Goal: Task Accomplishment & Management: Complete application form

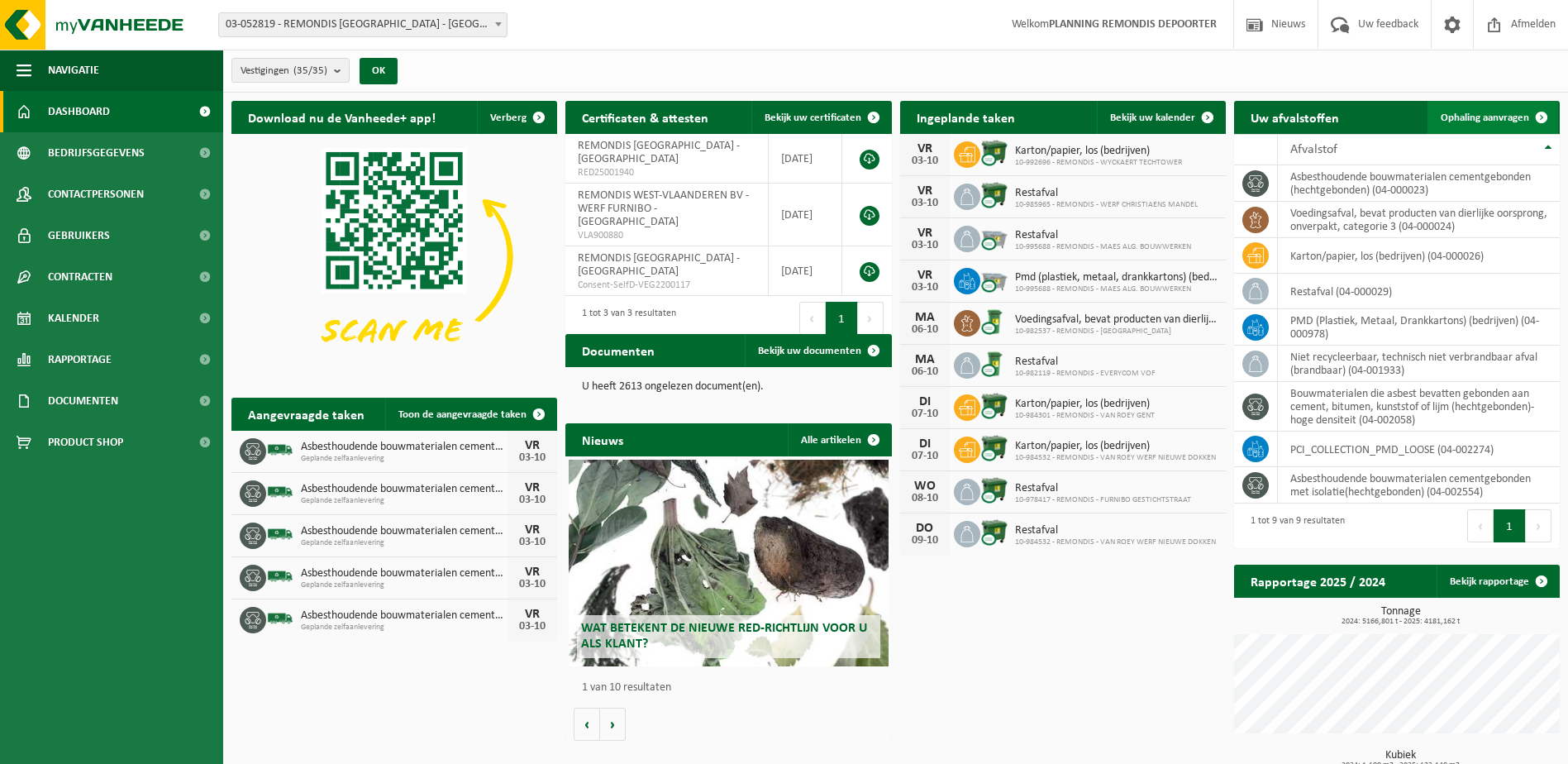
click at [1508, 117] on span "Ophaling aanvragen" at bounding box center [1486, 117] width 88 height 11
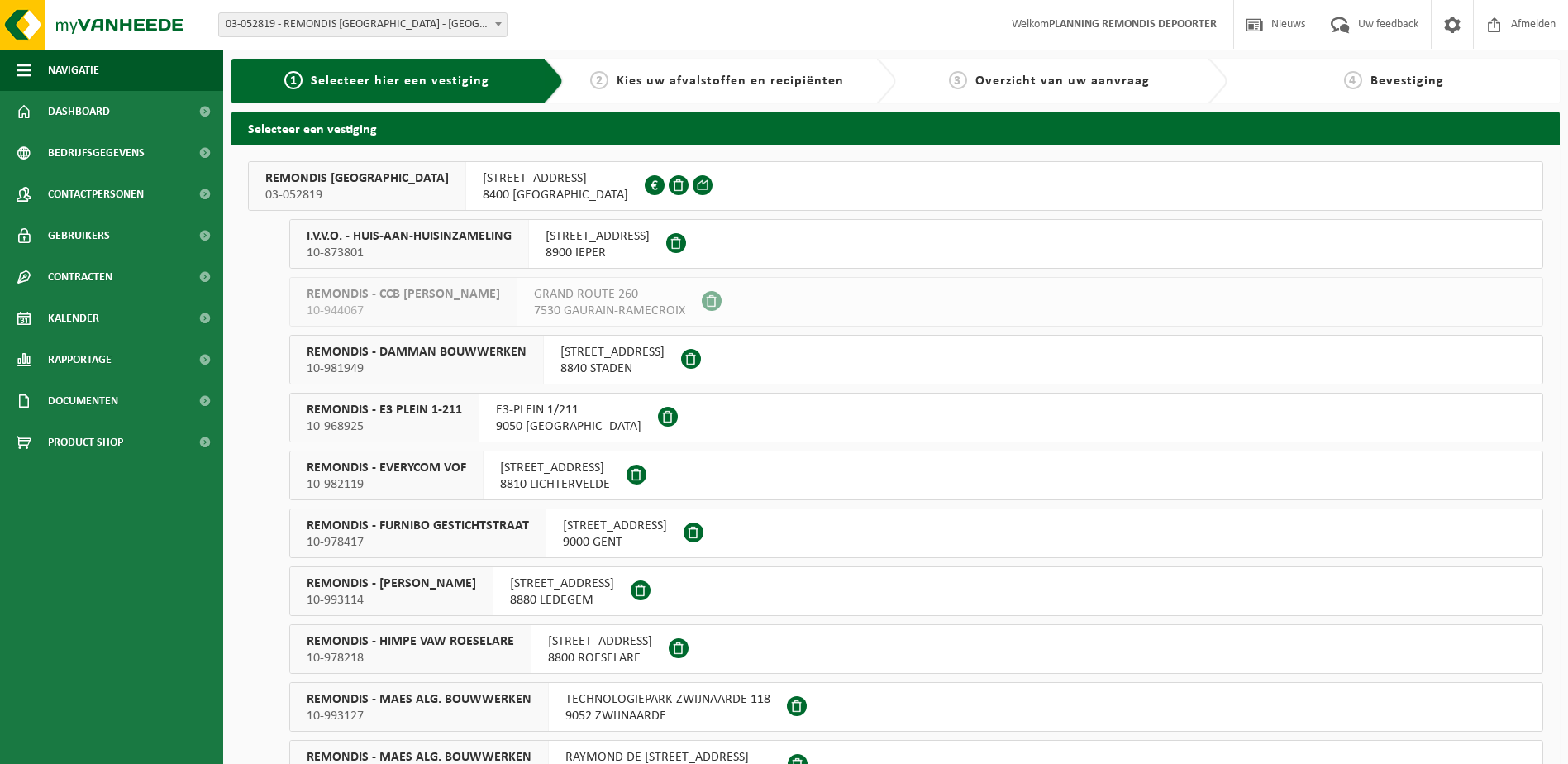
click at [476, 238] on span "I.V.V.O. - HUIS-AAN-HUISINZAMELING" at bounding box center [409, 236] width 205 height 16
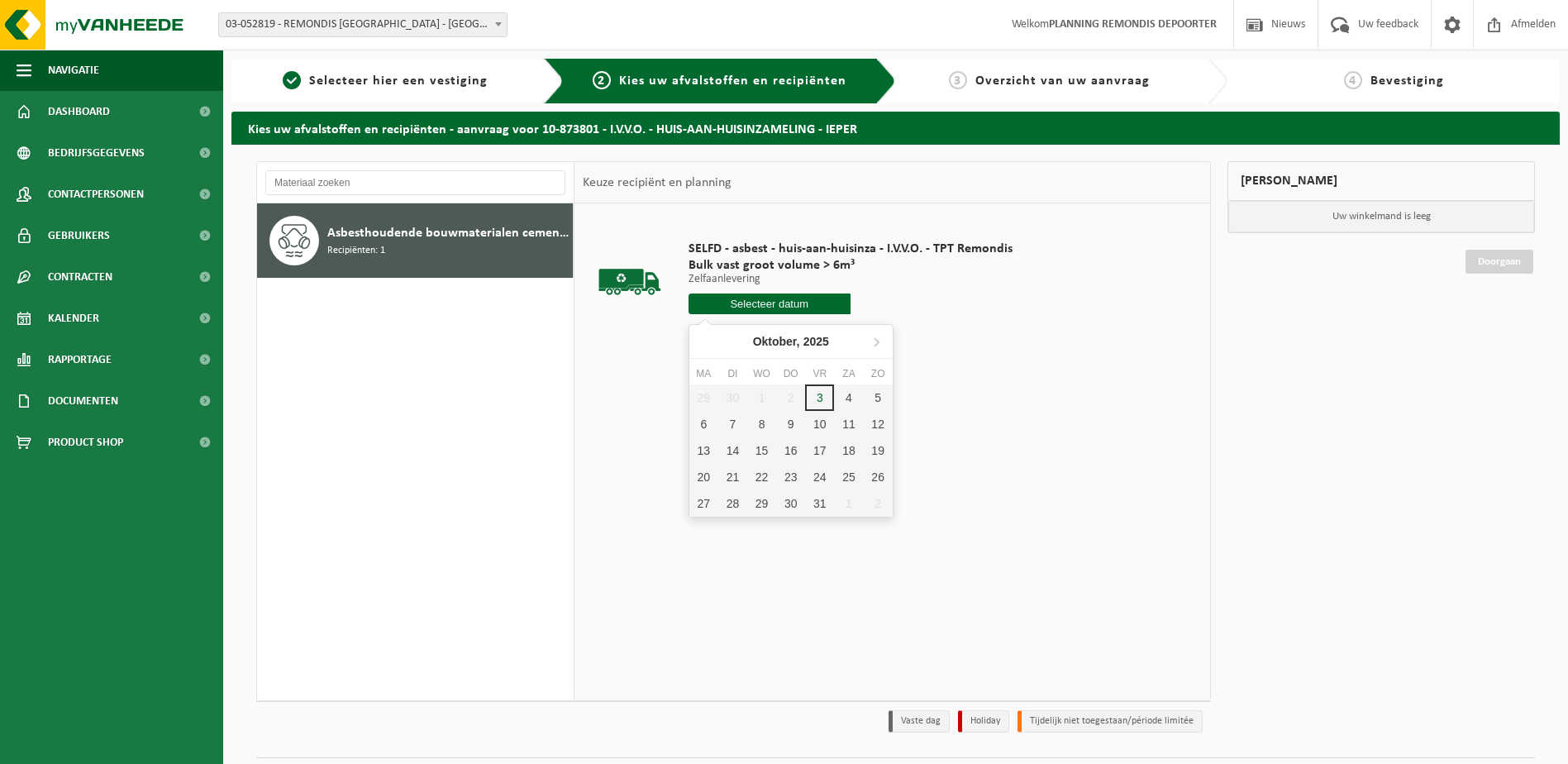
click at [726, 298] on input "text" at bounding box center [770, 304] width 162 height 21
click at [703, 427] on div "6" at bounding box center [703, 425] width 29 height 27
type input "Van 2025-10-06"
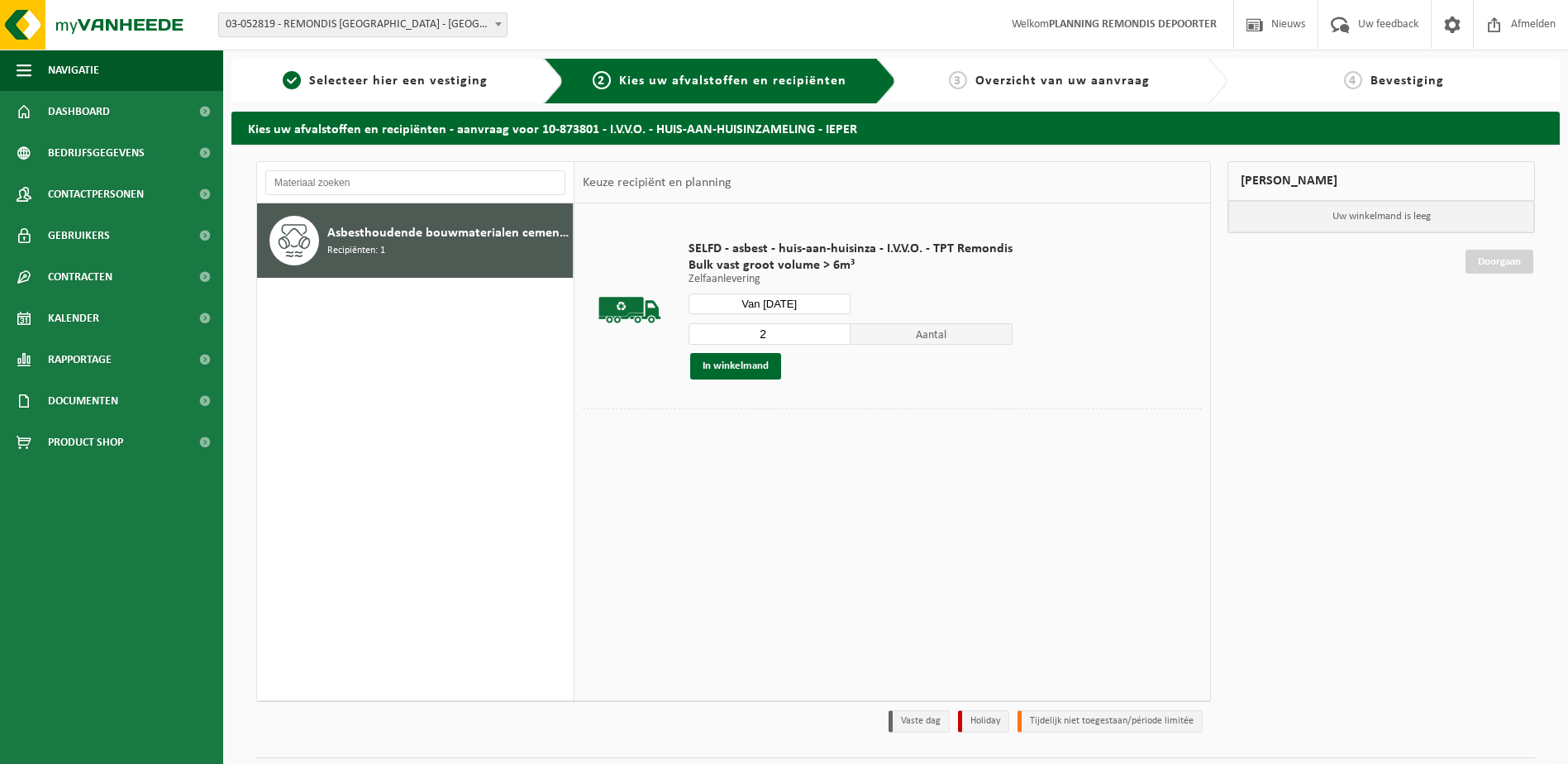
click at [840, 332] on input "2" at bounding box center [770, 334] width 162 height 21
click at [840, 332] on input "3" at bounding box center [770, 334] width 162 height 21
type input "4"
click at [840, 332] on input "4" at bounding box center [770, 334] width 162 height 21
click at [759, 366] on button "In winkelmand" at bounding box center [735, 366] width 91 height 27
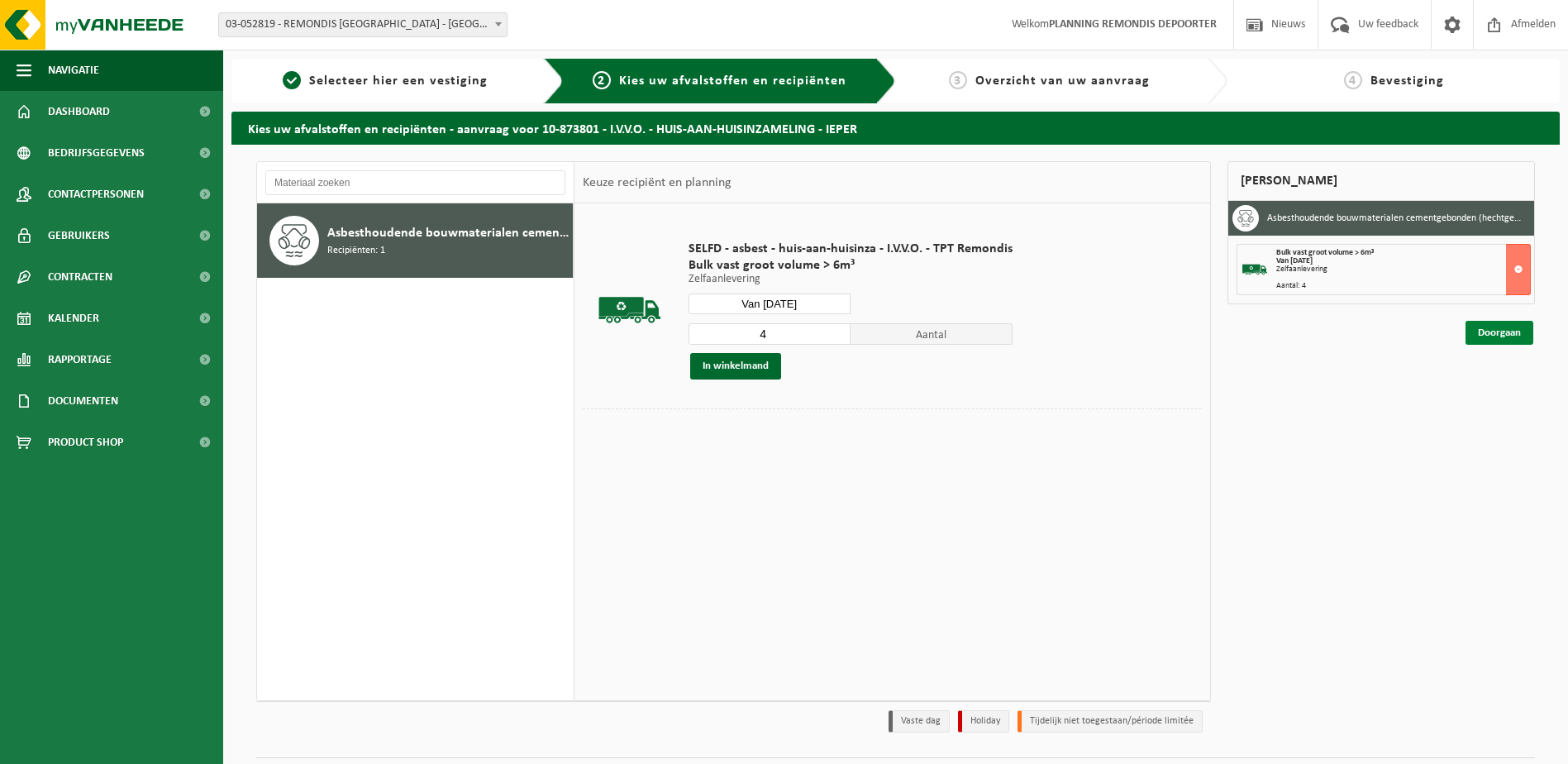
click at [1497, 326] on link "Doorgaan" at bounding box center [1499, 333] width 68 height 24
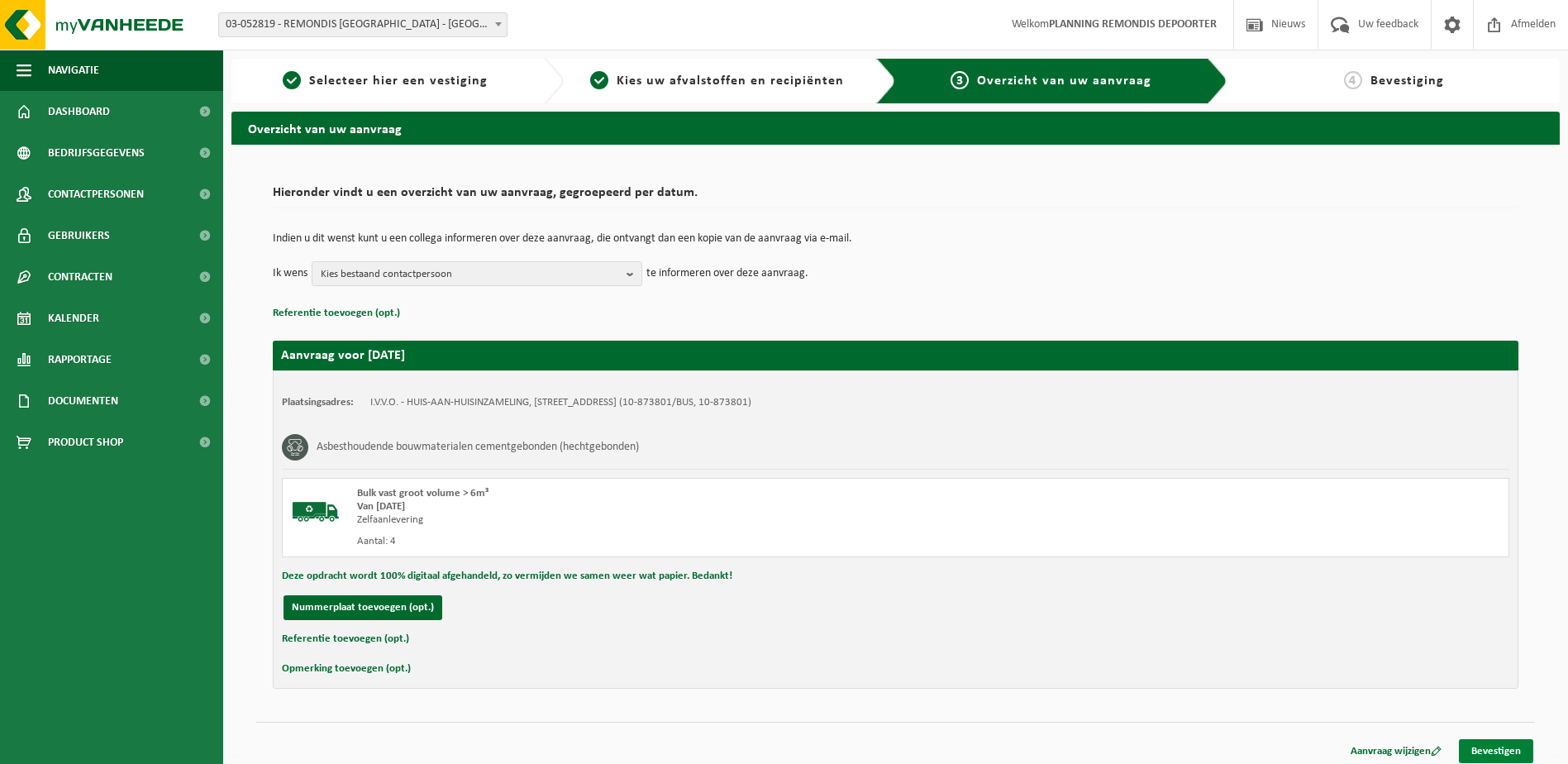
click at [1508, 755] on link "Bevestigen" at bounding box center [1497, 751] width 75 height 24
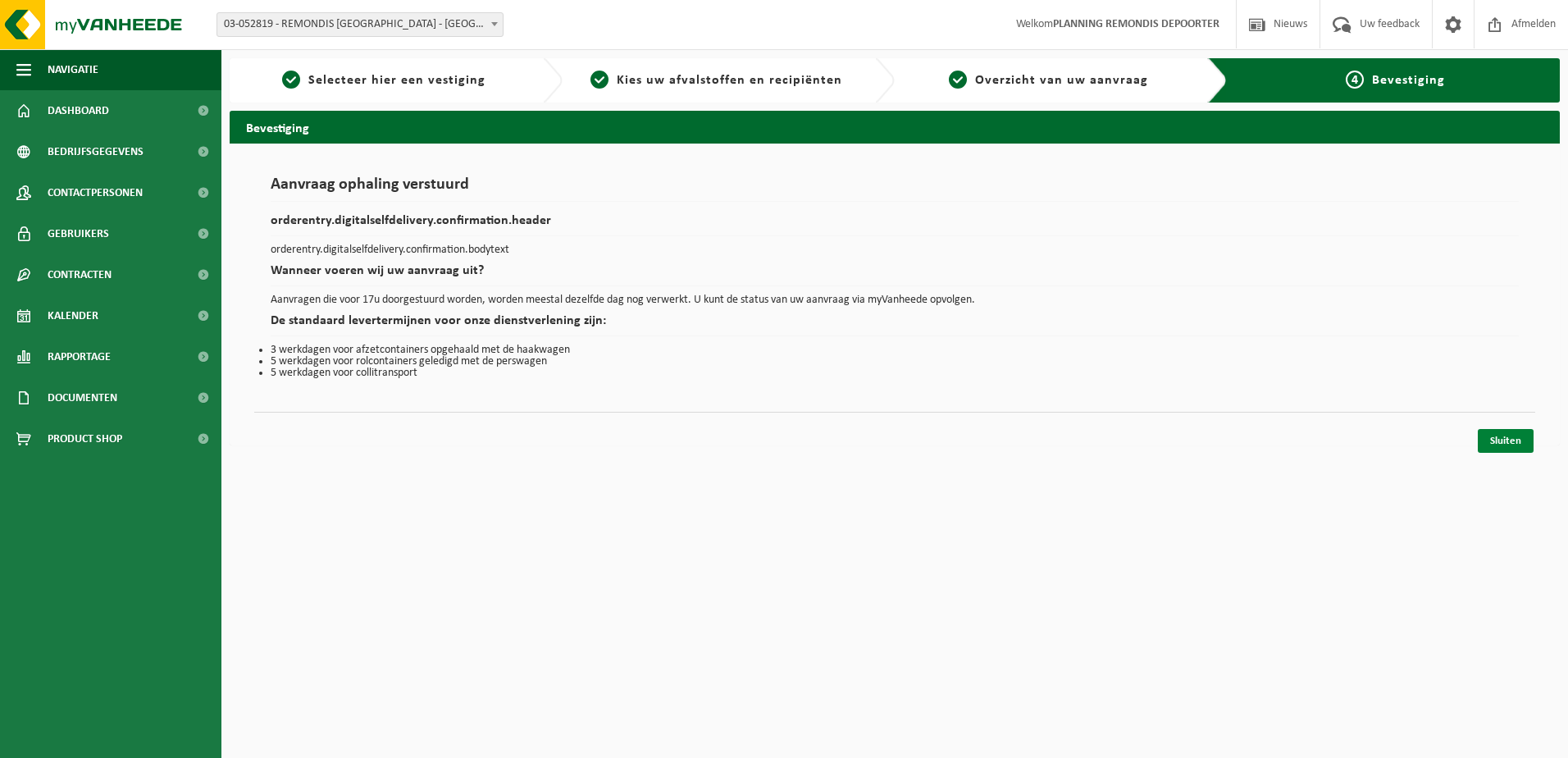
click at [1512, 431] on link "Sluiten" at bounding box center [1505, 440] width 56 height 24
